Goal: Transaction & Acquisition: Purchase product/service

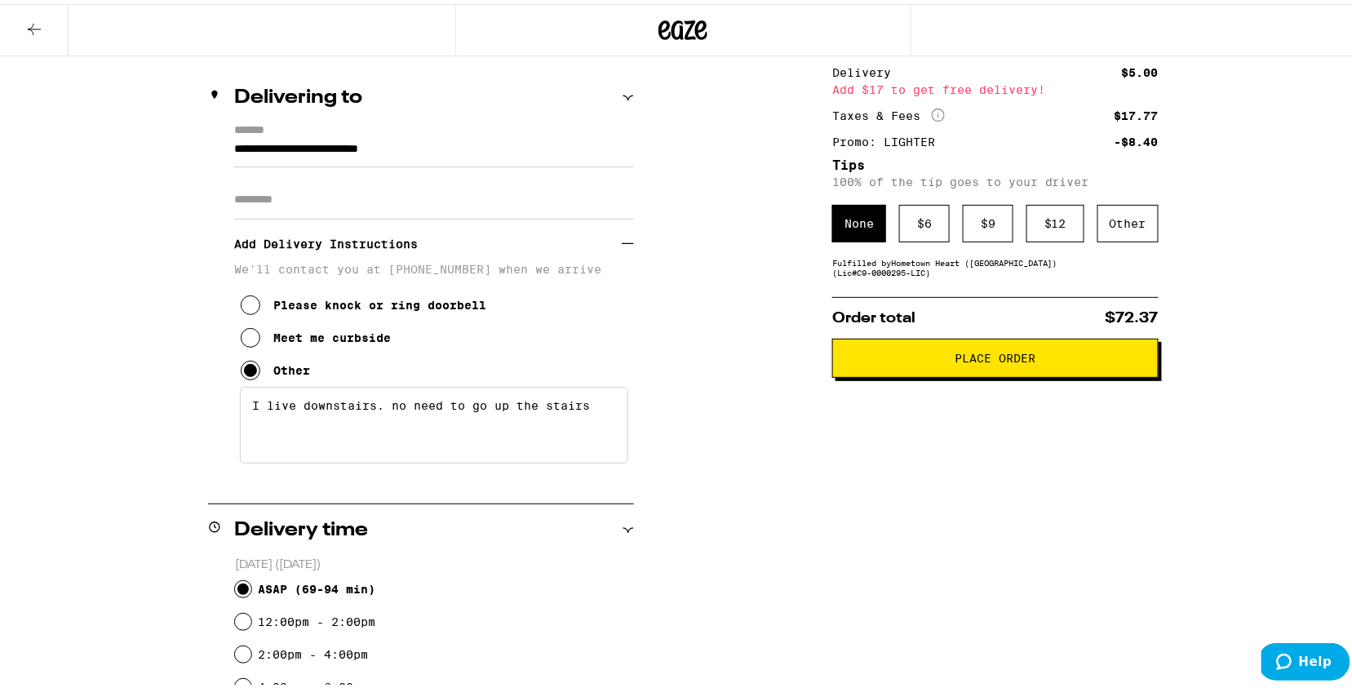
scroll to position [184, 0]
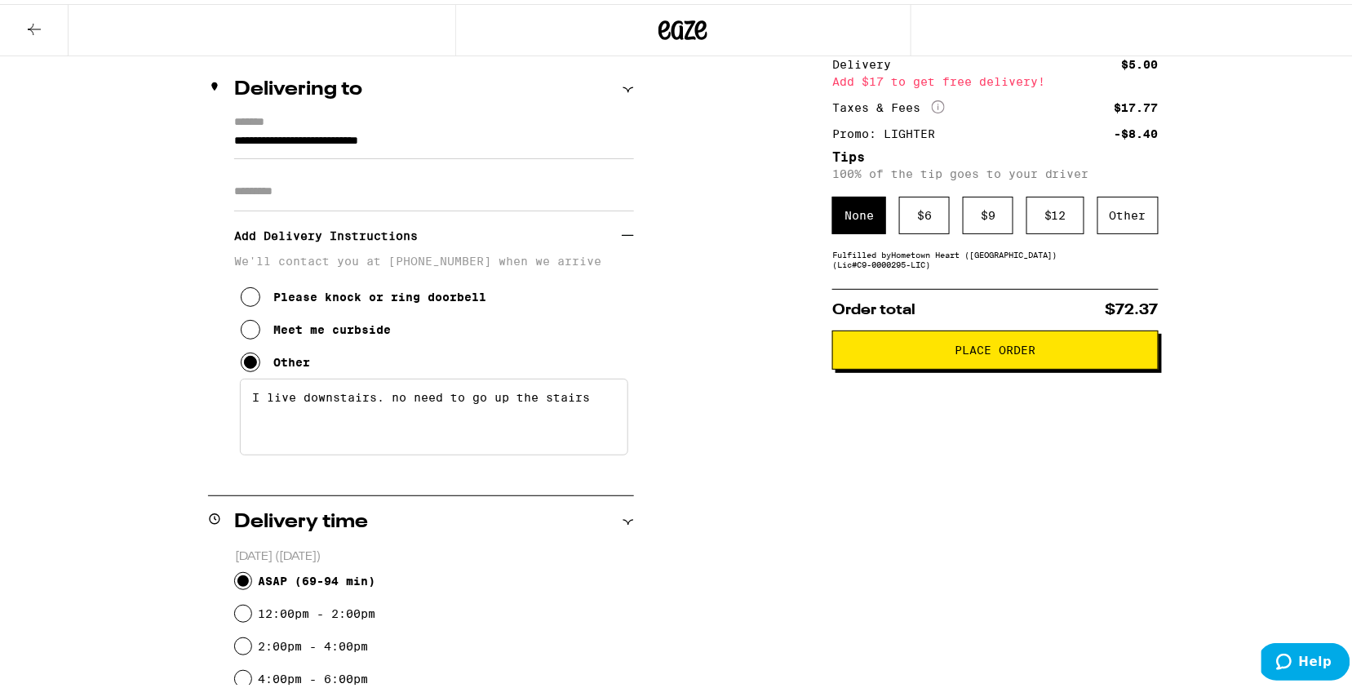
click at [866, 361] on button "Place Order" at bounding box center [995, 345] width 326 height 39
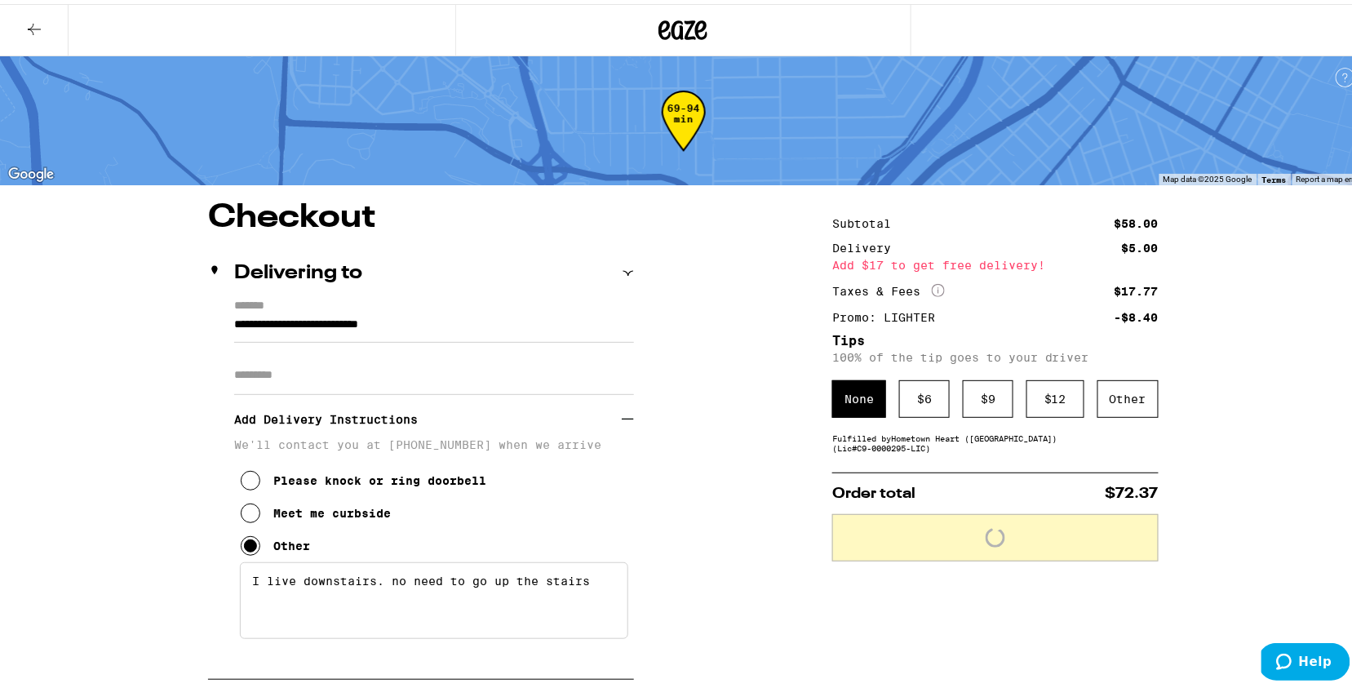
scroll to position [0, 0]
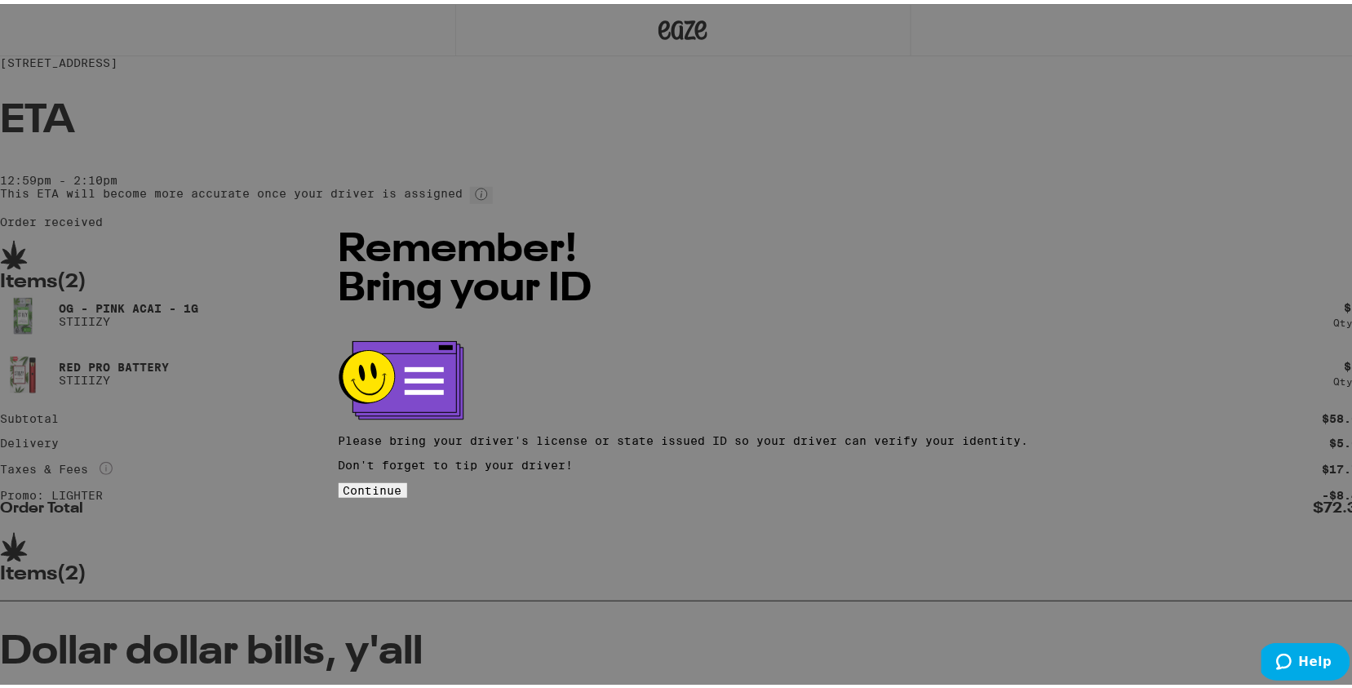
click at [407, 479] on button "Continue" at bounding box center [373, 486] width 69 height 15
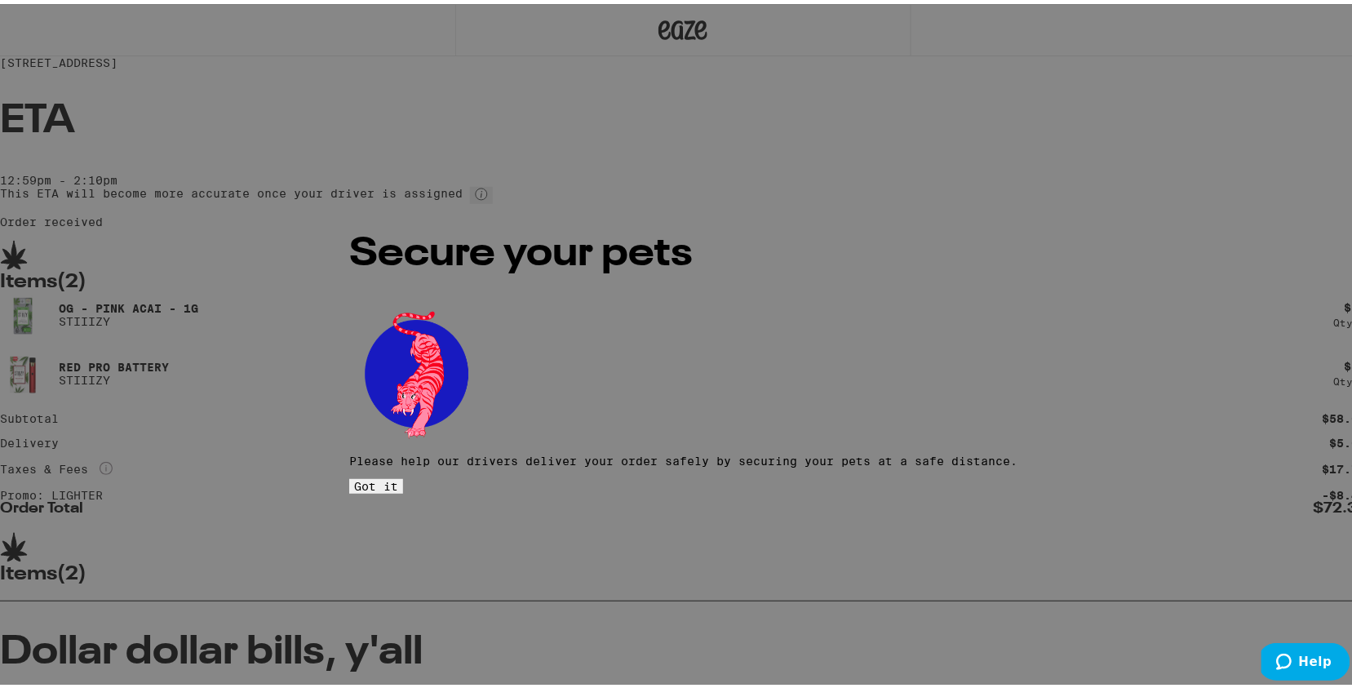
click at [403, 475] on button "Got it" at bounding box center [376, 482] width 54 height 15
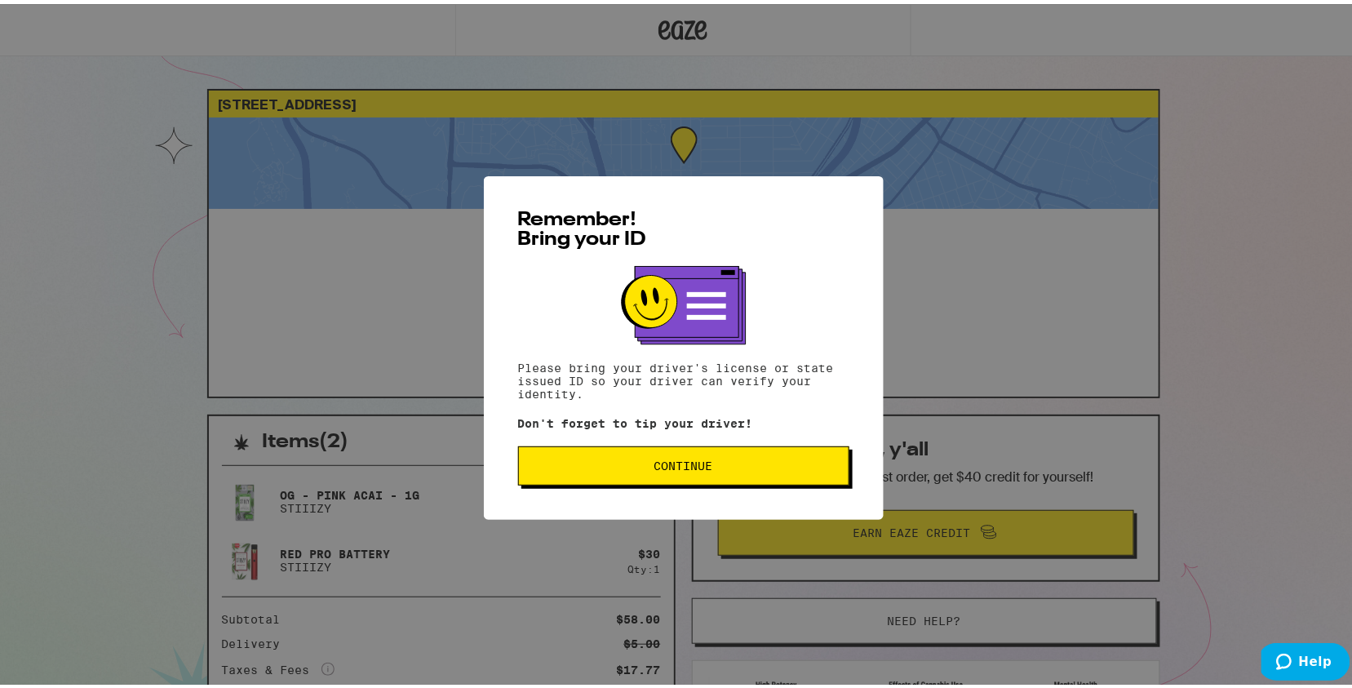
click at [673, 505] on div "Remember! Bring your ID Please bring your driver's license or state issued ID s…" at bounding box center [684, 343] width 400 height 343
click at [673, 490] on div "Remember! Bring your ID Please bring your driver's license or state issued ID s…" at bounding box center [684, 343] width 400 height 343
click at [667, 463] on span "Continue" at bounding box center [683, 461] width 59 height 11
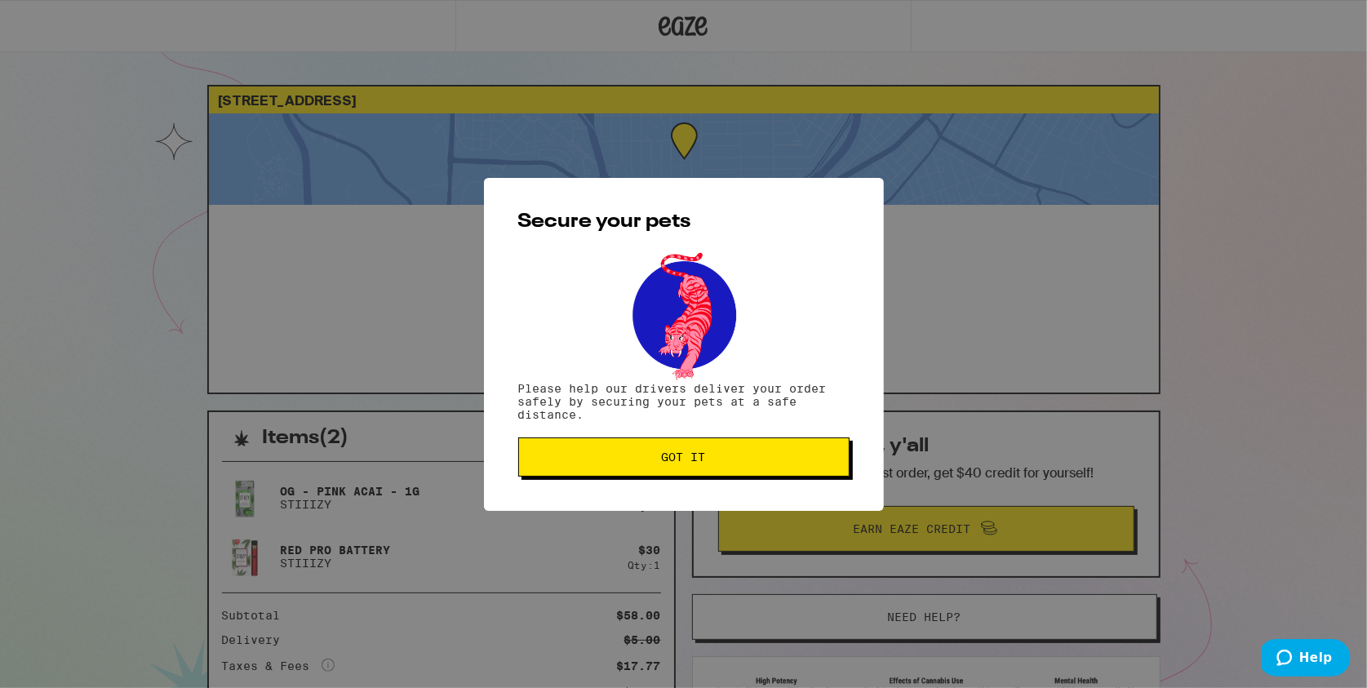
click at [667, 463] on span "Got it" at bounding box center [684, 456] width 44 height 11
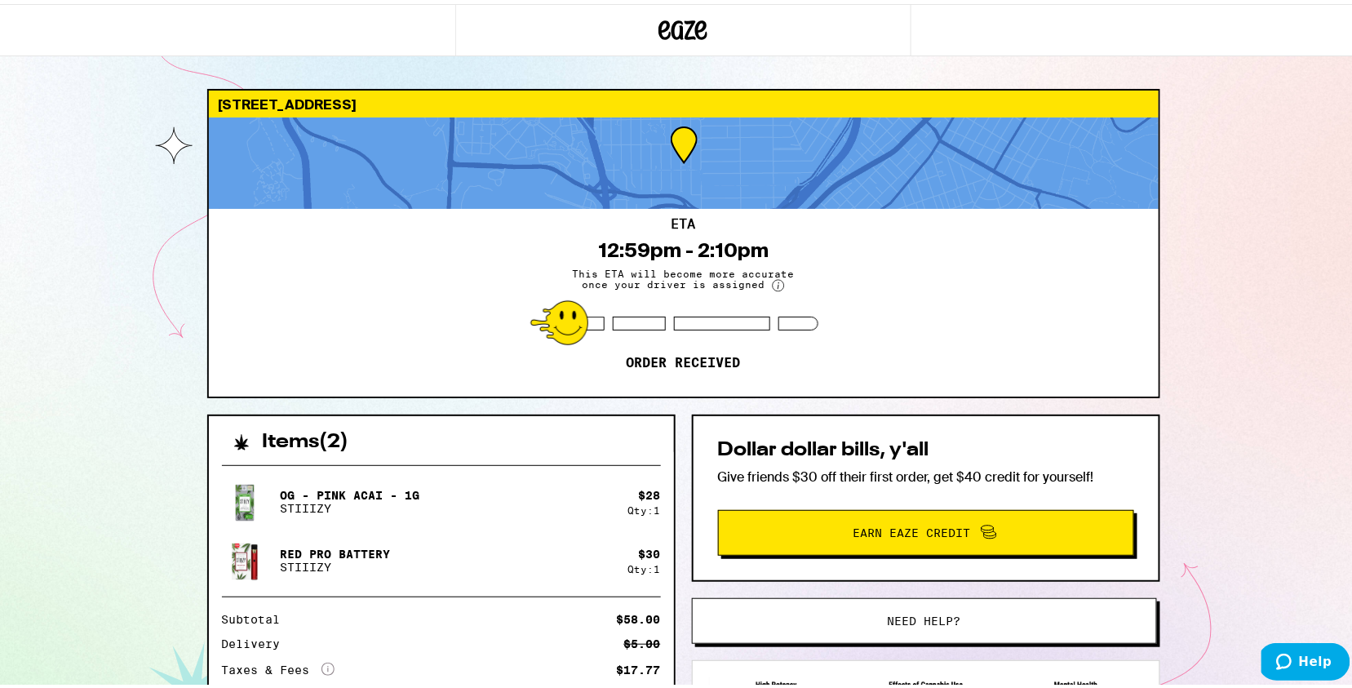
click at [773, 283] on circle at bounding box center [778, 281] width 11 height 11
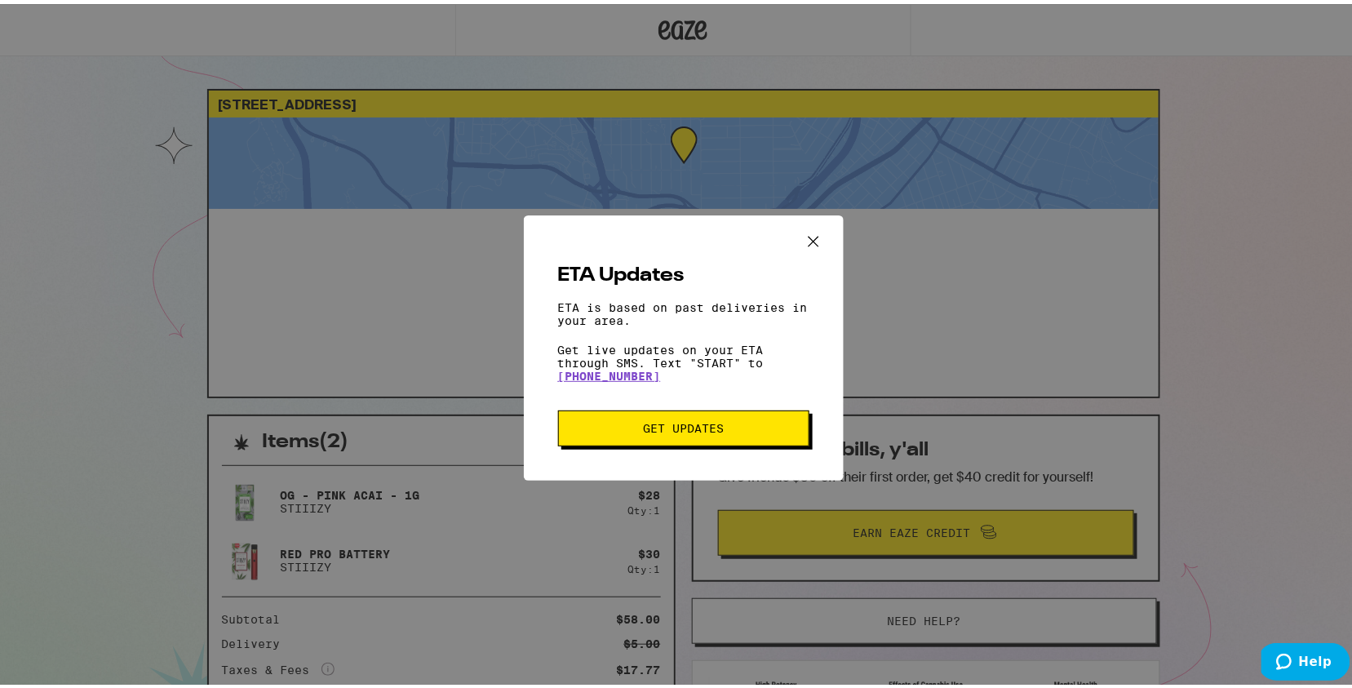
click at [643, 430] on span "Get Updates" at bounding box center [683, 424] width 81 height 11
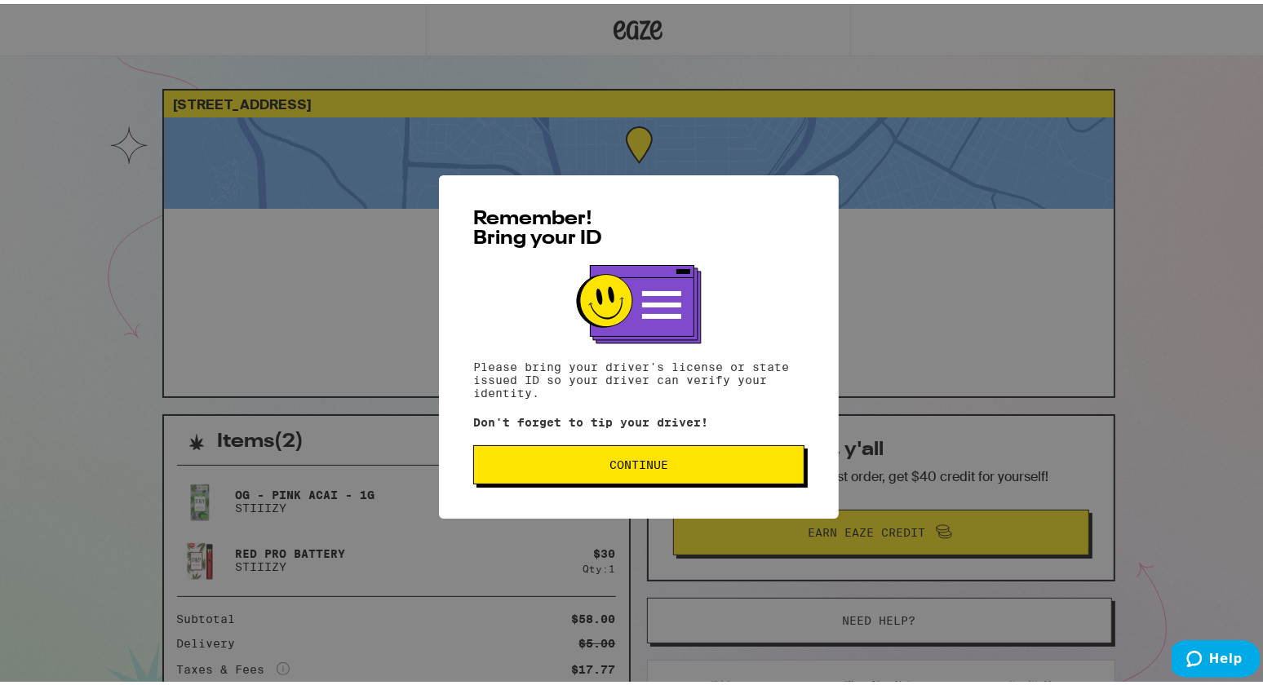
click at [609, 459] on span "Continue" at bounding box center [638, 460] width 59 height 11
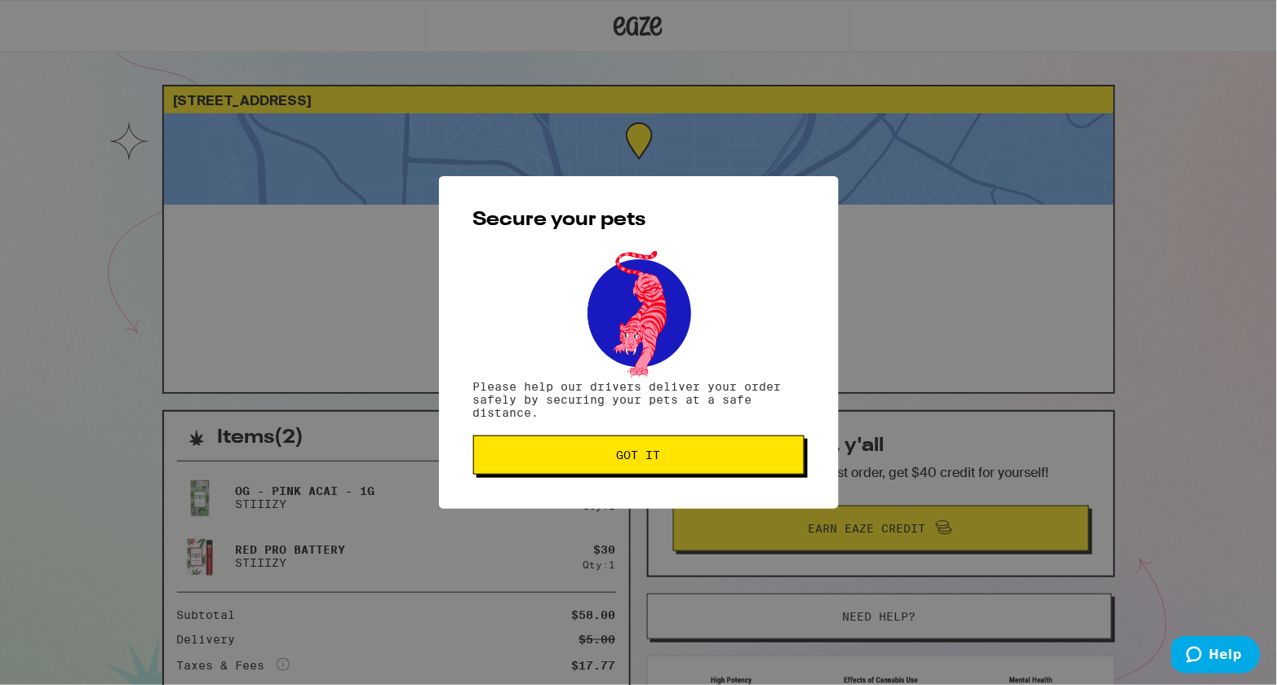
click at [605, 459] on span "Got it" at bounding box center [639, 455] width 304 height 11
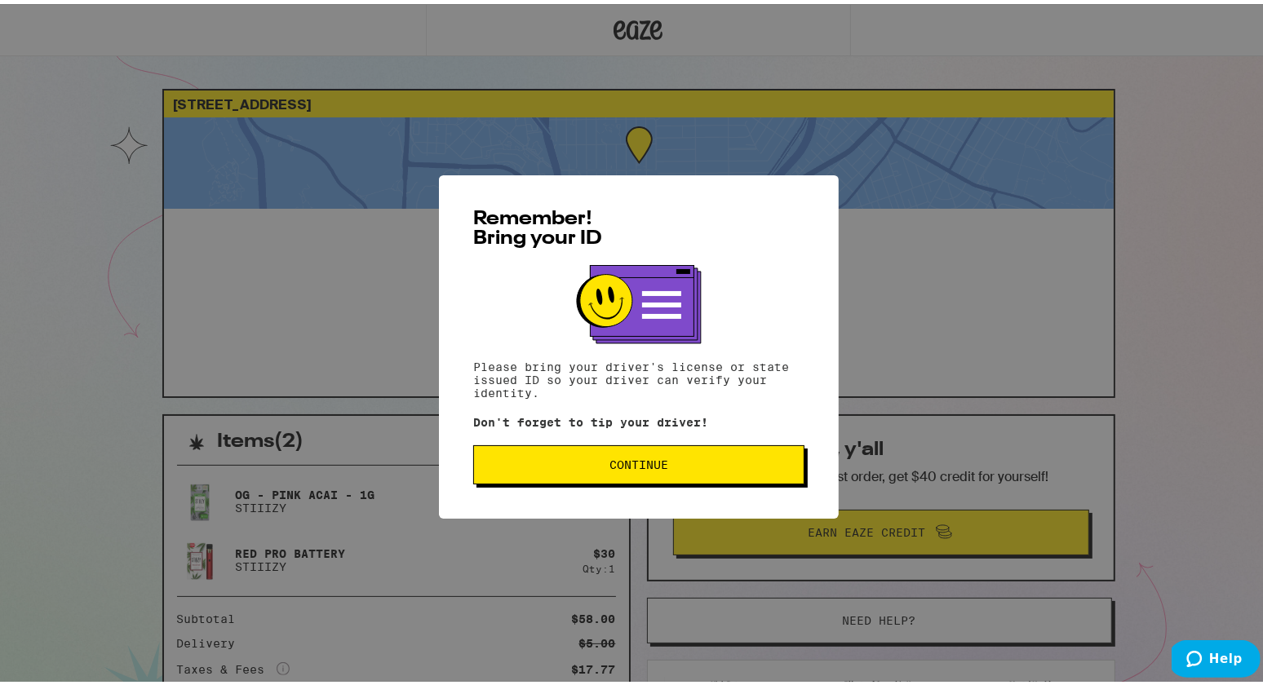
click at [631, 479] on button "Continue" at bounding box center [638, 460] width 331 height 39
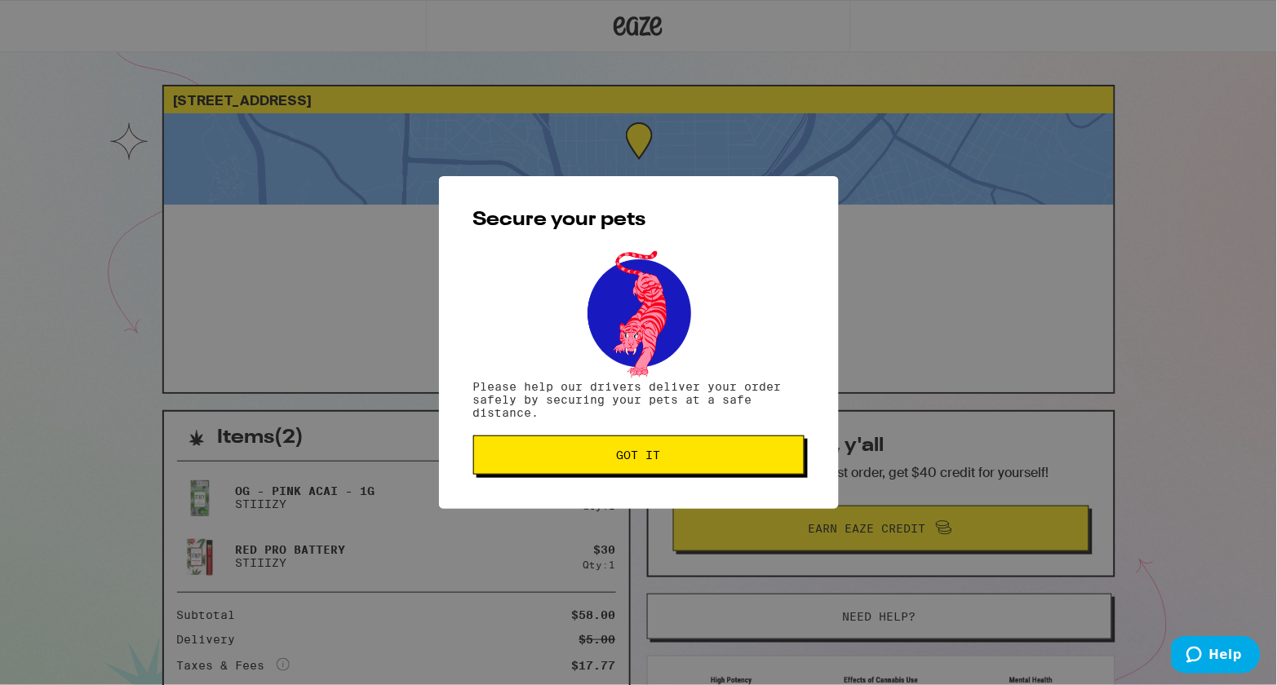
click at [631, 479] on div "Secure your pets Please help our drivers deliver your order safely by securing …" at bounding box center [639, 342] width 400 height 333
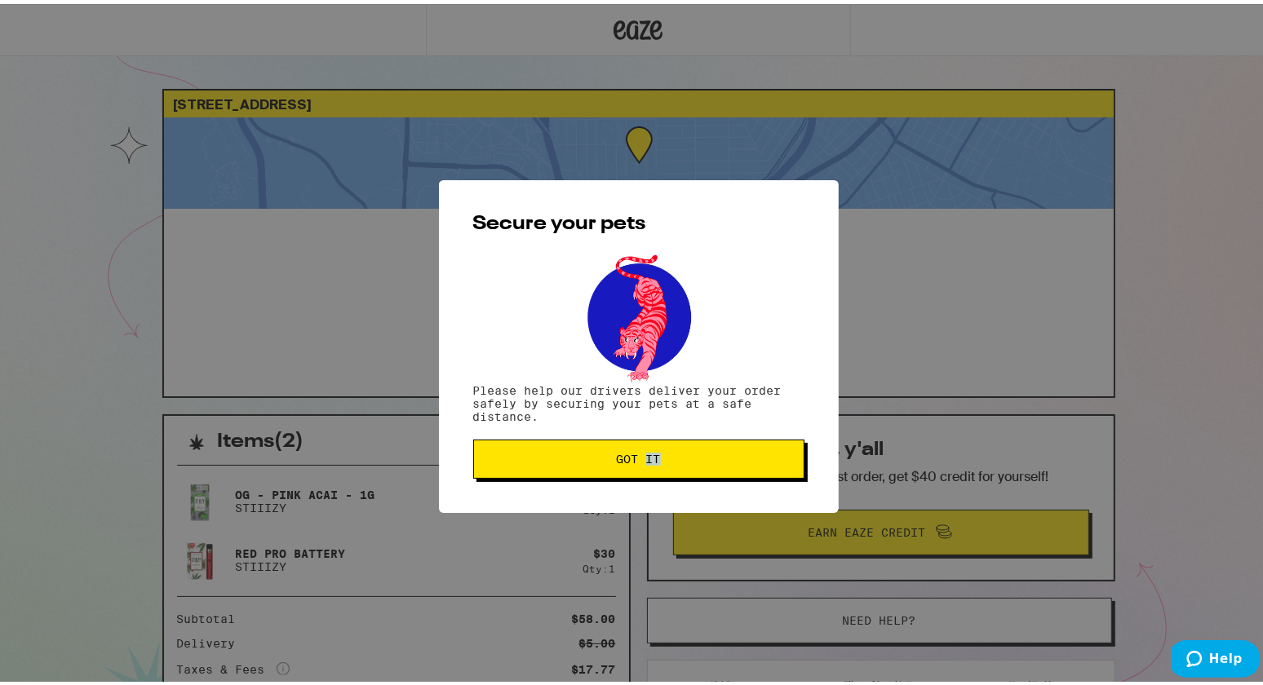
click at [631, 479] on div "Secure your pets Please help our drivers deliver your order safely by securing …" at bounding box center [639, 342] width 400 height 333
click at [632, 449] on button "Got it" at bounding box center [638, 455] width 331 height 39
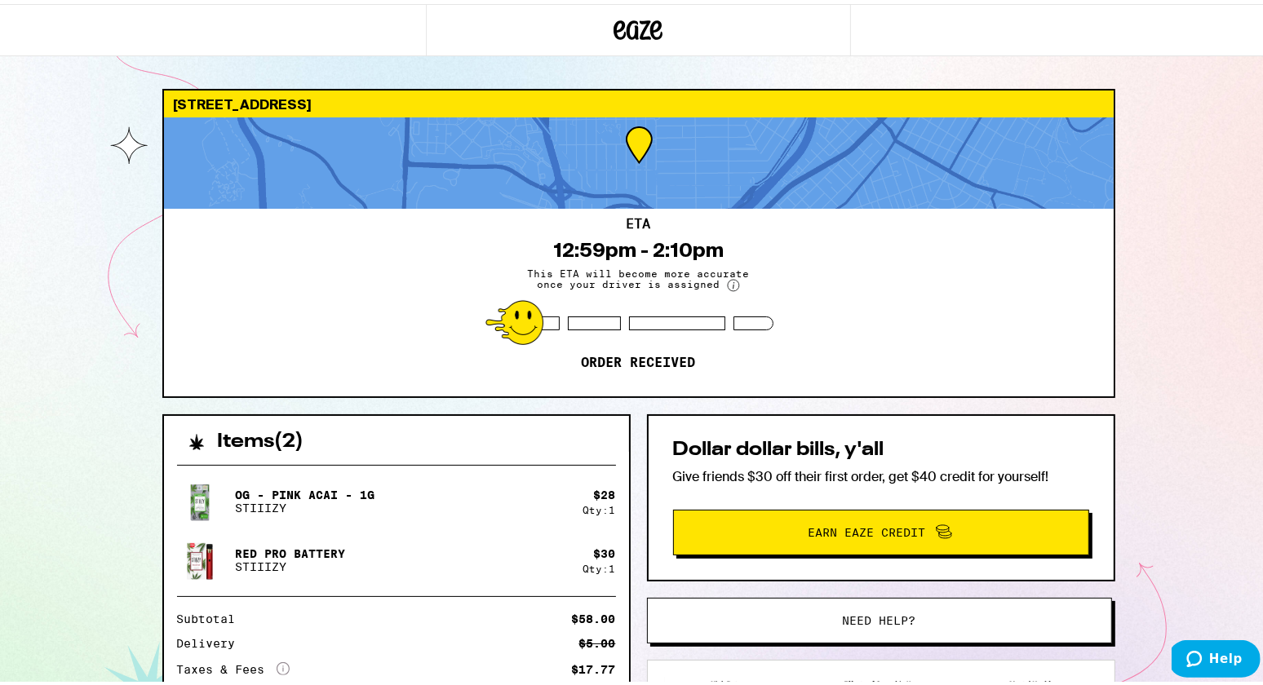
click at [894, 351] on div "ETA 12:59pm - 2:10pm This ETA will become more accurate once your driver is ass…" at bounding box center [639, 299] width 950 height 188
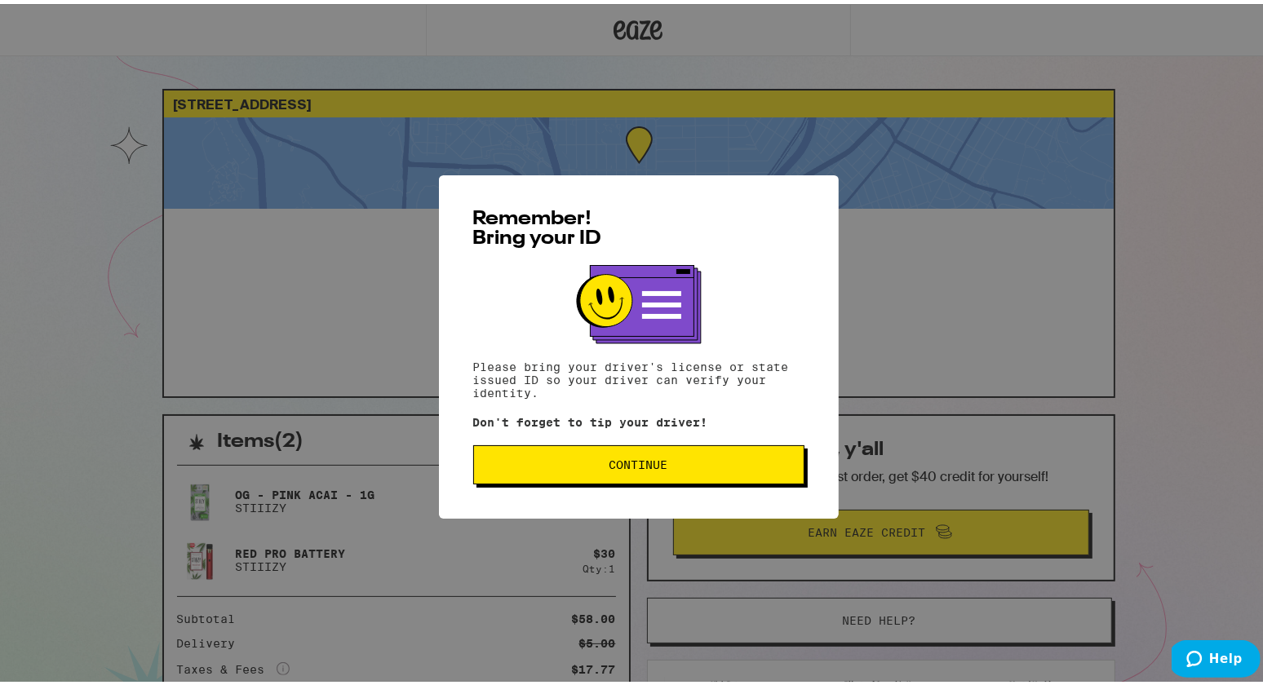
click at [637, 472] on button "Continue" at bounding box center [638, 460] width 331 height 39
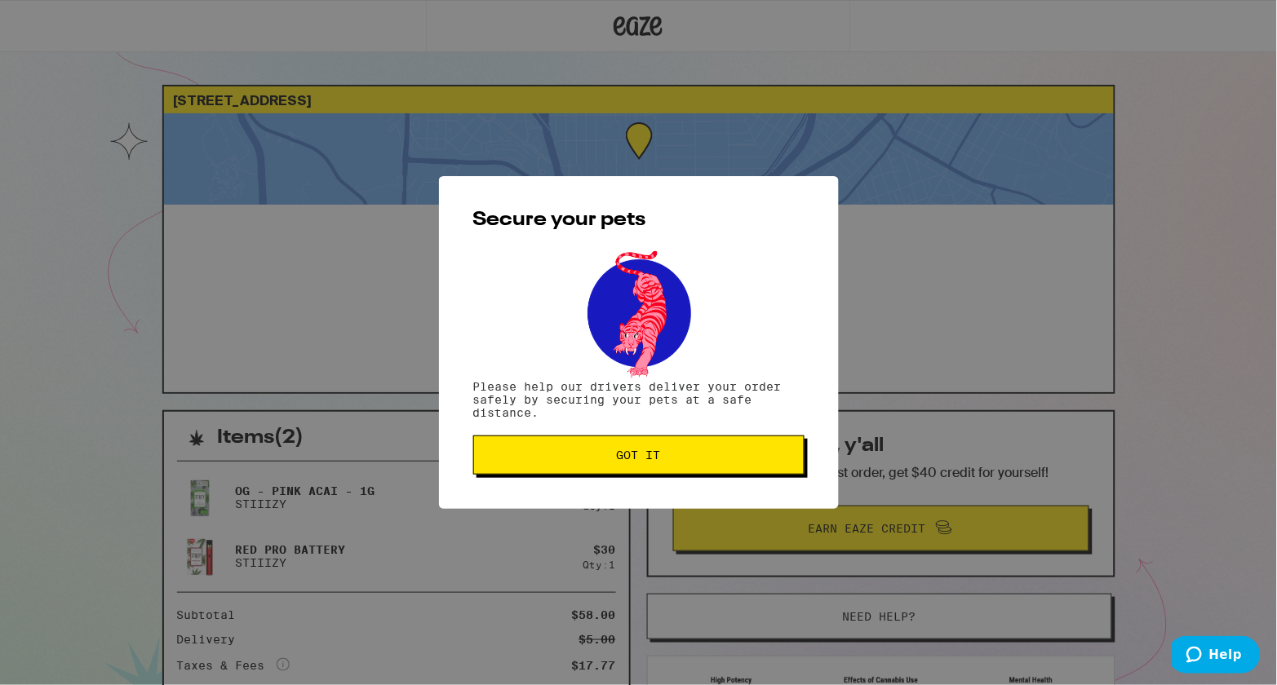
click at [637, 472] on button "Got it" at bounding box center [638, 455] width 331 height 39
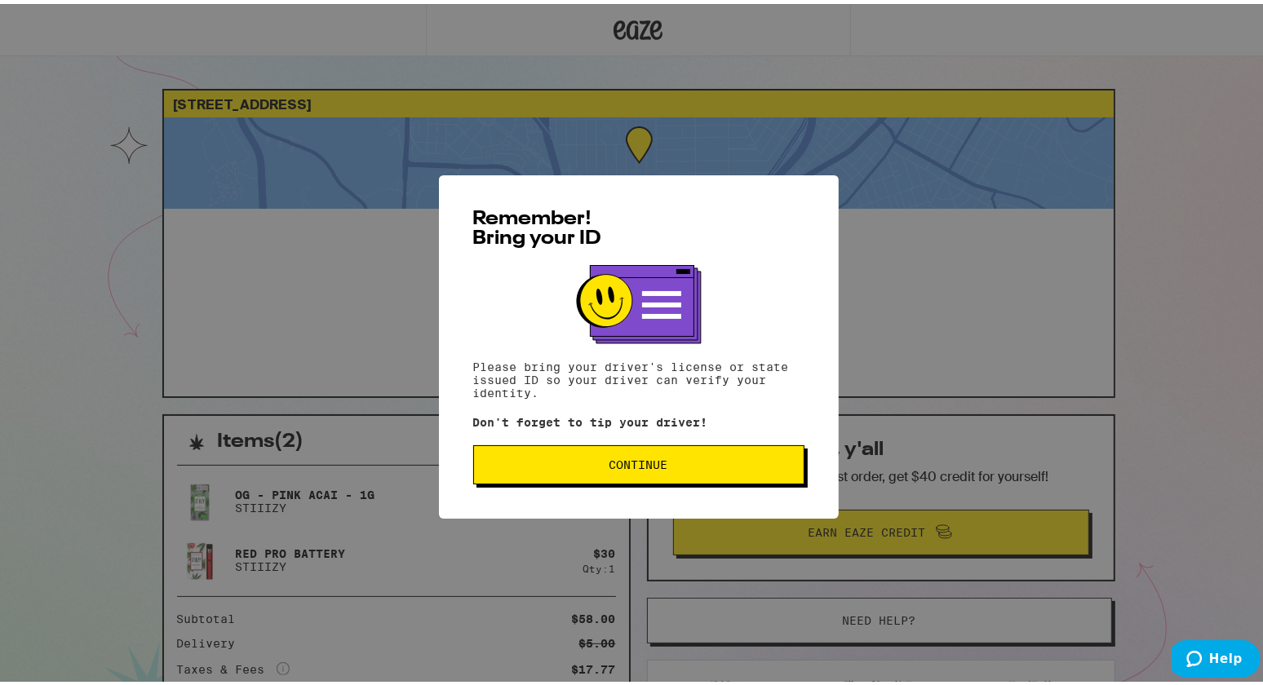
click at [632, 463] on span "Continue" at bounding box center [638, 460] width 59 height 11
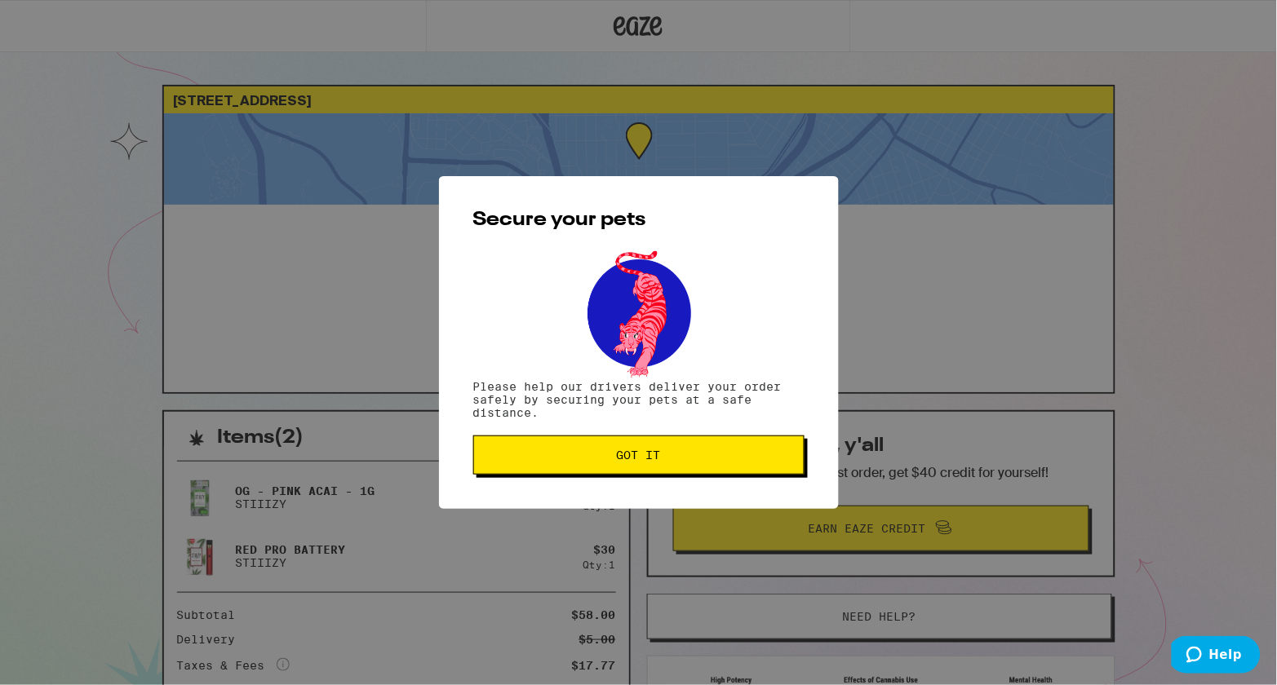
click at [632, 461] on span "Got it" at bounding box center [639, 455] width 44 height 11
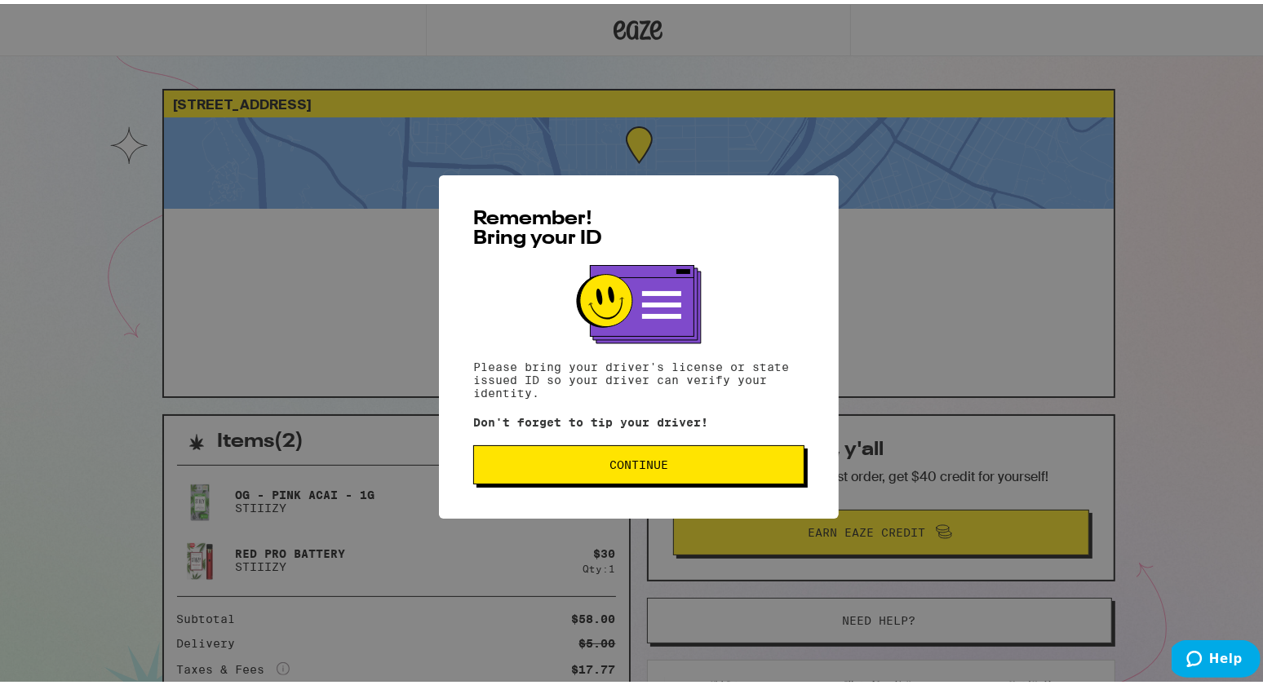
click at [562, 472] on button "Continue" at bounding box center [638, 460] width 331 height 39
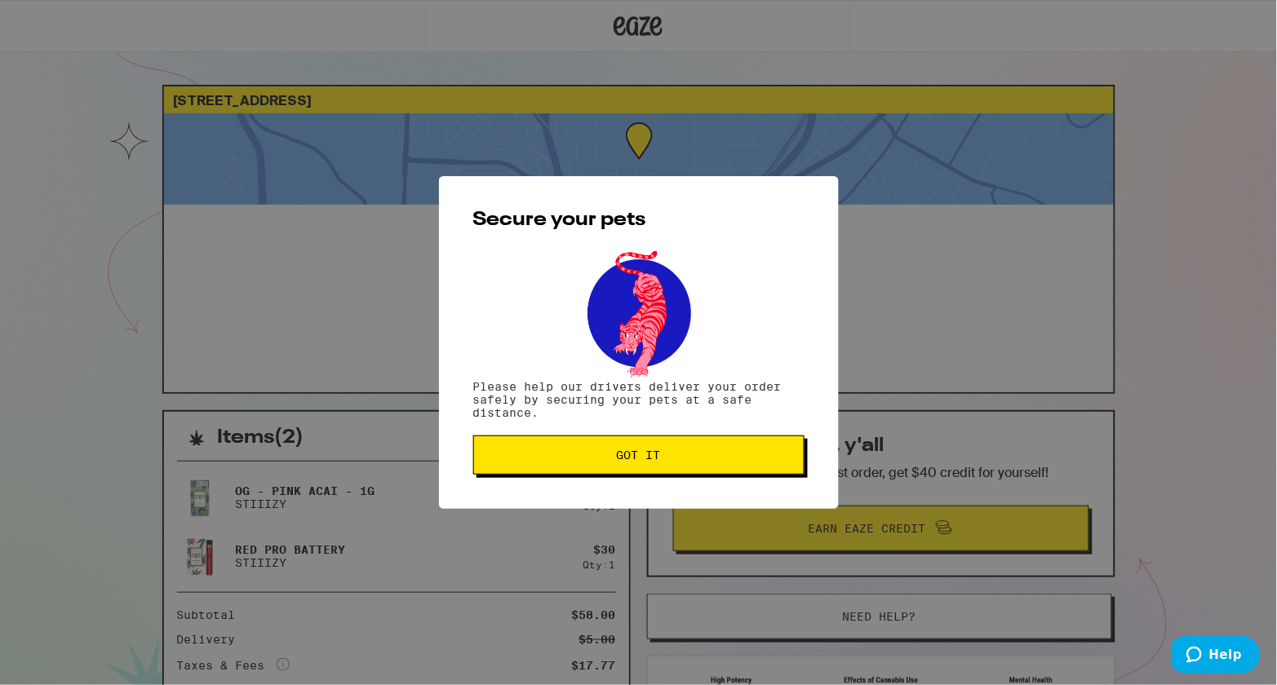
click at [562, 472] on button "Got it" at bounding box center [638, 455] width 331 height 39
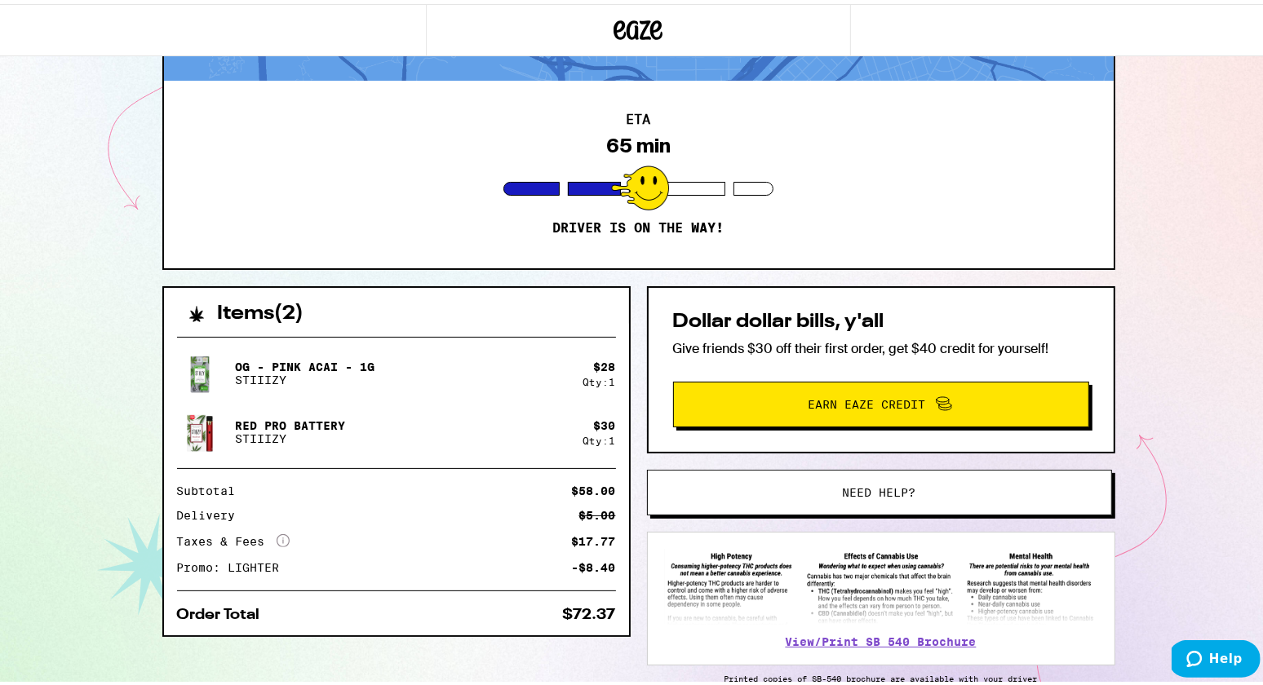
scroll to position [131, 0]
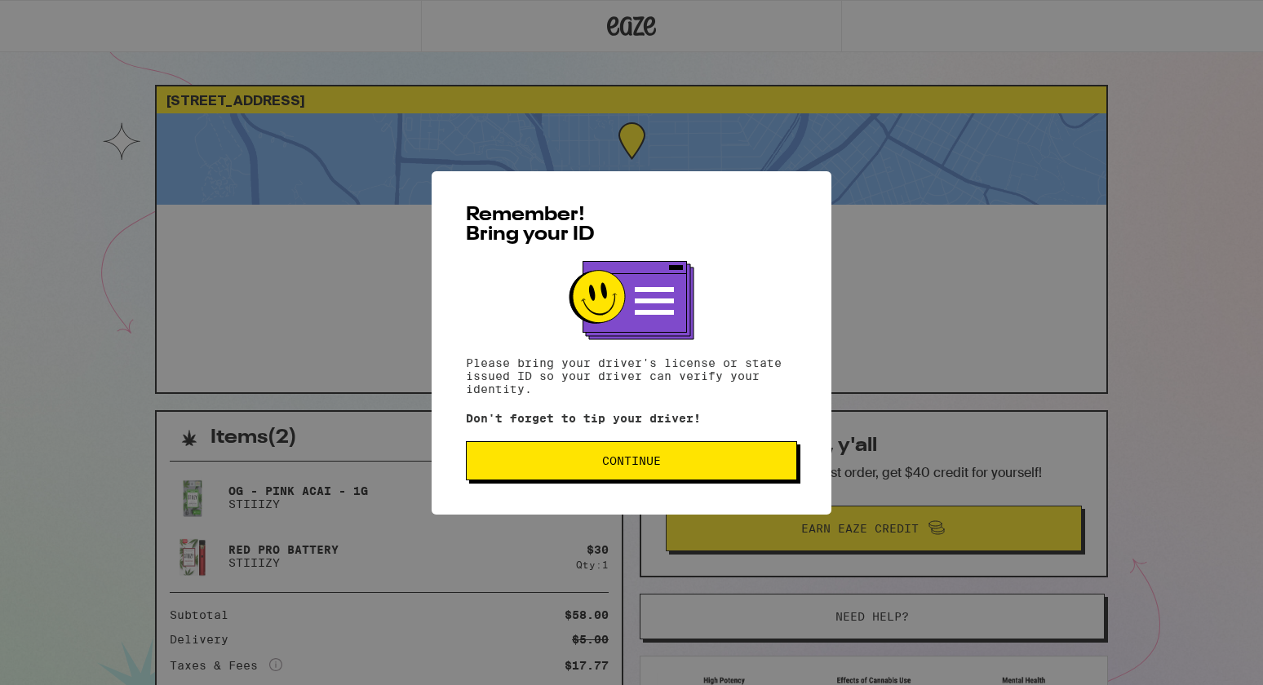
click at [675, 458] on button "Continue" at bounding box center [631, 460] width 331 height 39
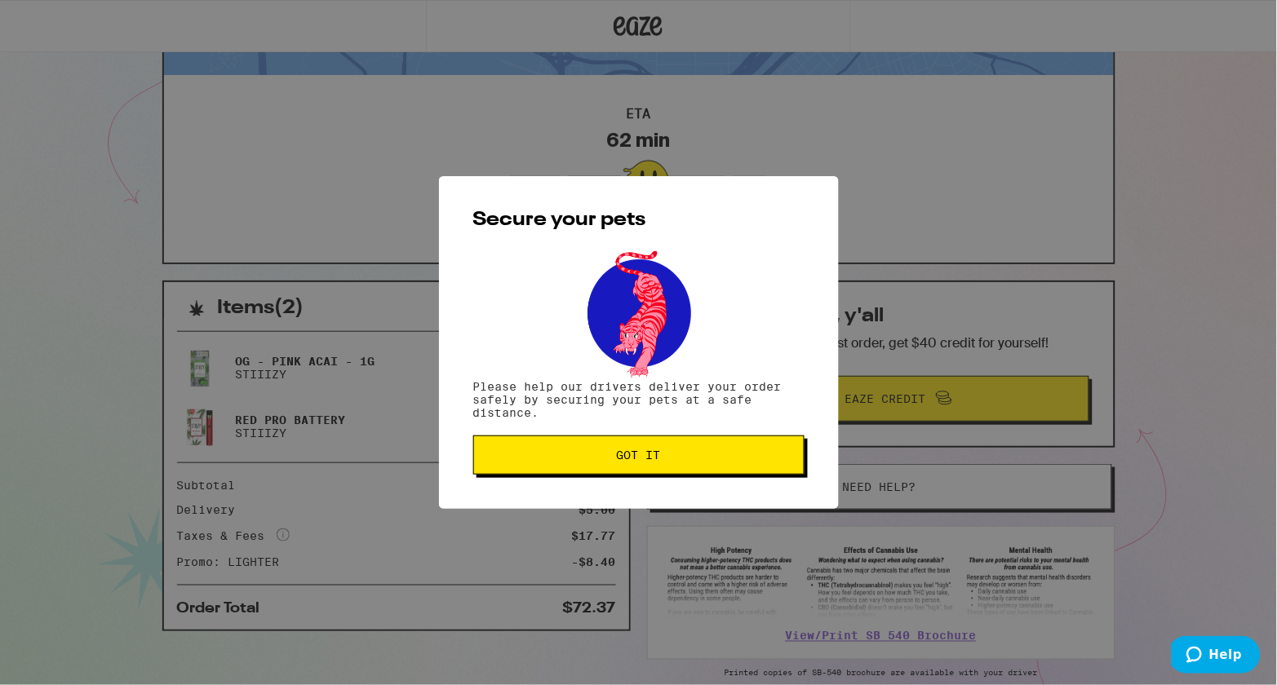
click at [675, 458] on span "Got it" at bounding box center [639, 455] width 304 height 11
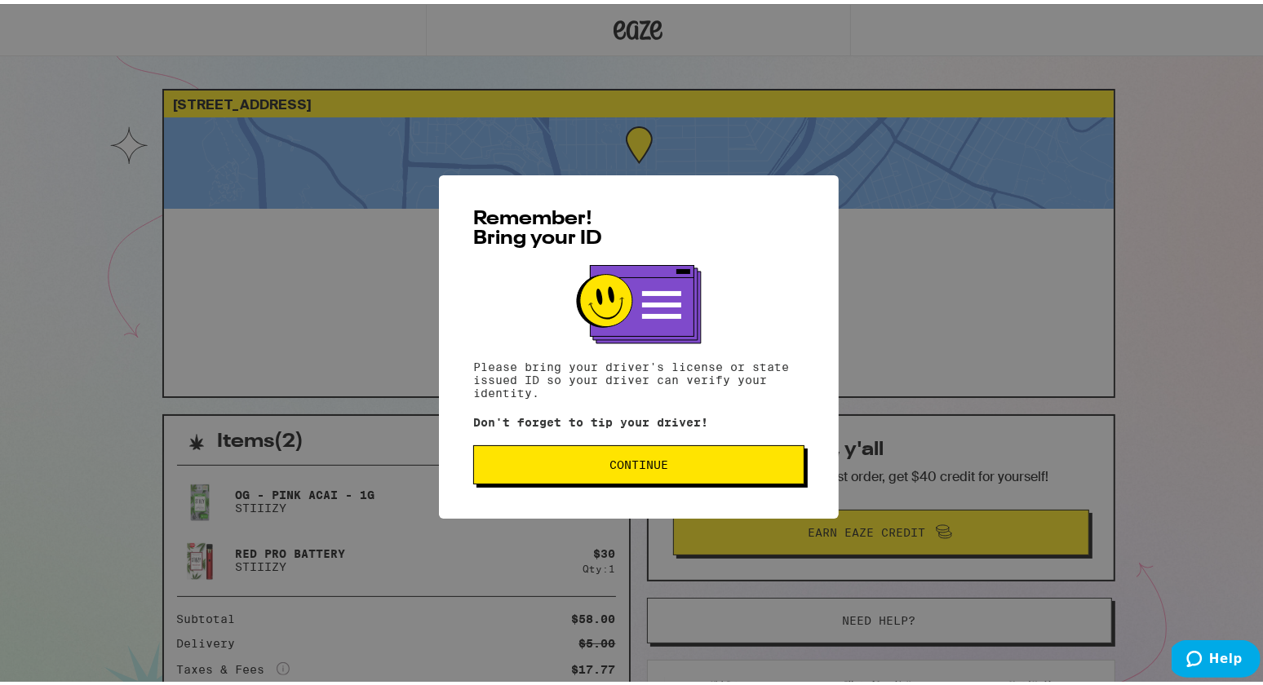
scroll to position [131, 0]
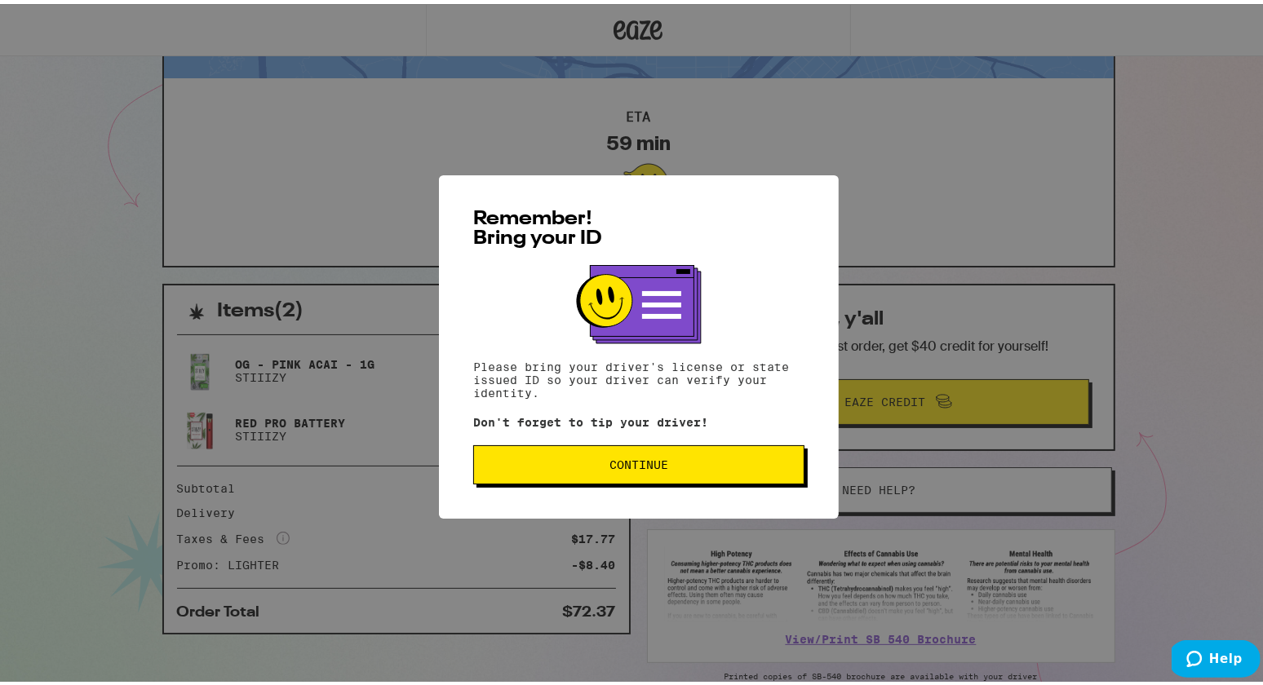
click at [600, 443] on div "Remember! Bring your ID Please bring your driver's license or state issued ID s…" at bounding box center [639, 342] width 400 height 343
click at [609, 463] on span "Continue" at bounding box center [638, 460] width 59 height 11
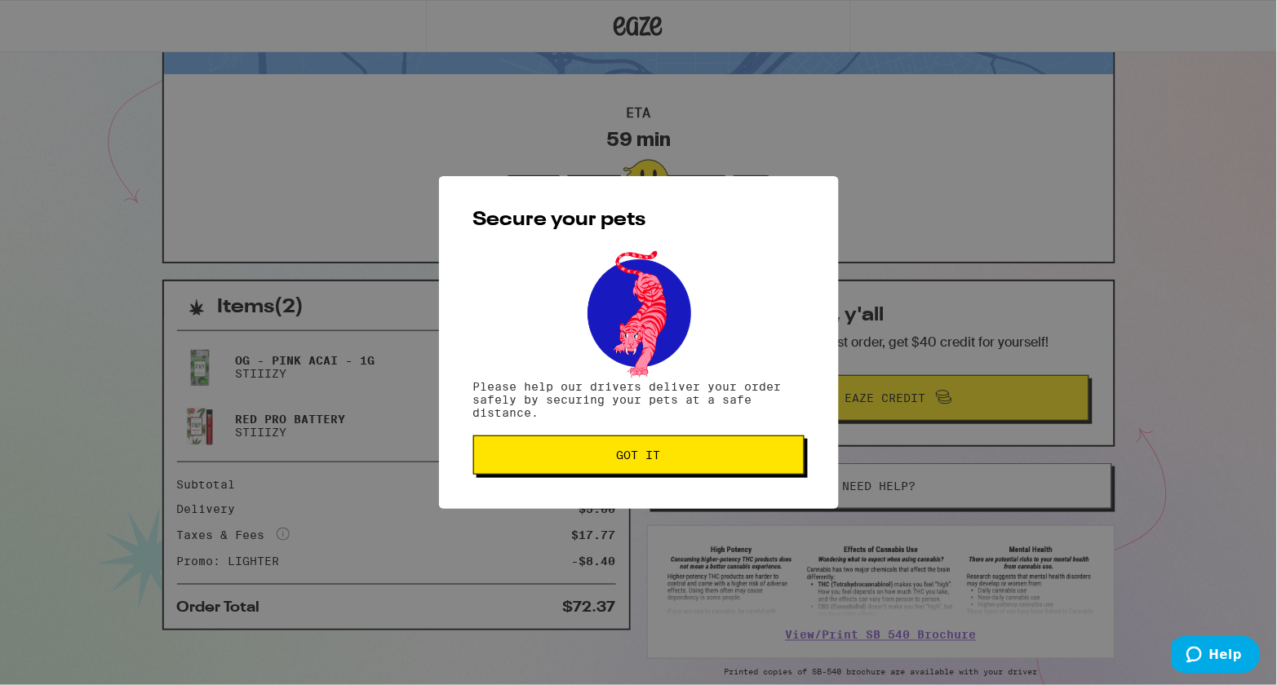
click at [602, 461] on span "Got it" at bounding box center [639, 455] width 304 height 11
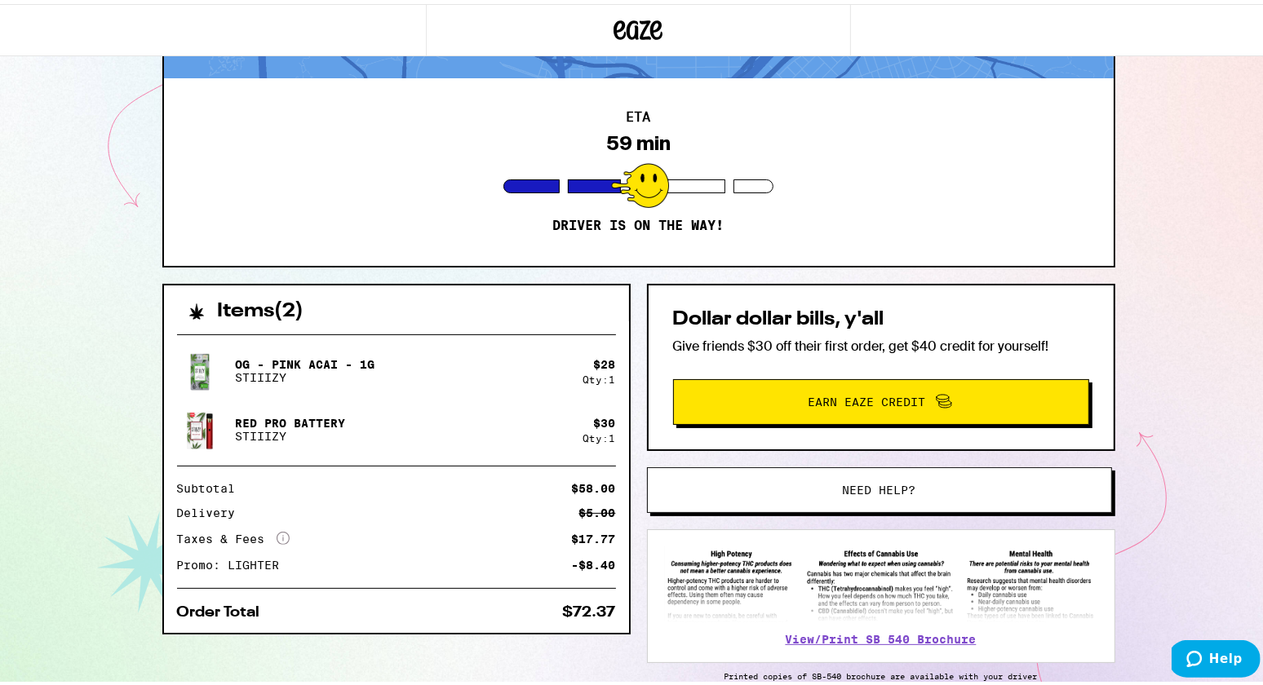
scroll to position [0, 0]
